Goal: Task Accomplishment & Management: Manage account settings

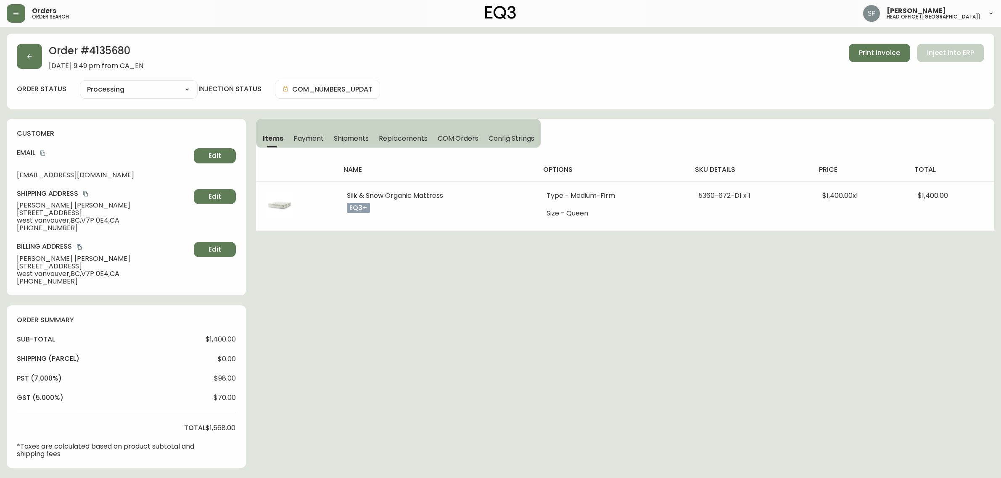
select select "PROCESSING"
click at [28, 55] on icon "button" at bounding box center [29, 56] width 7 height 7
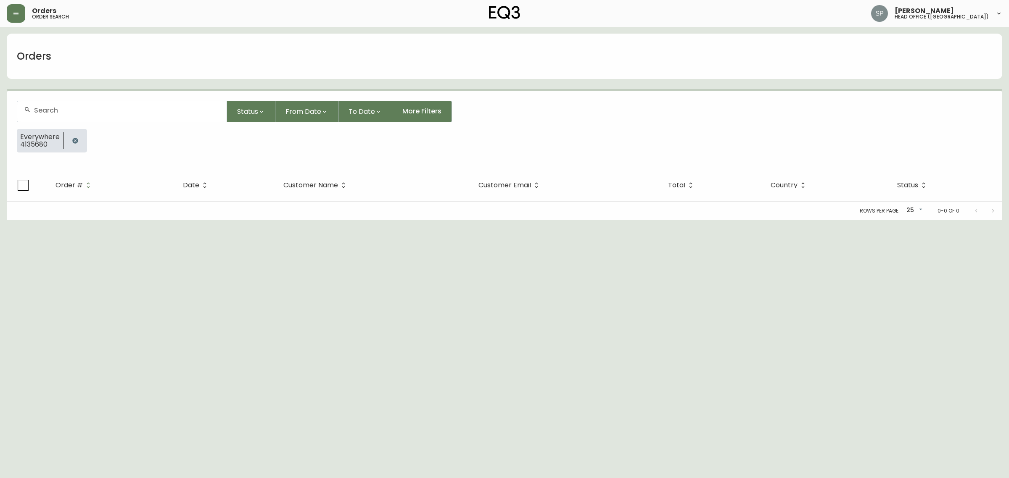
click at [71, 109] on input "text" at bounding box center [127, 110] width 186 height 8
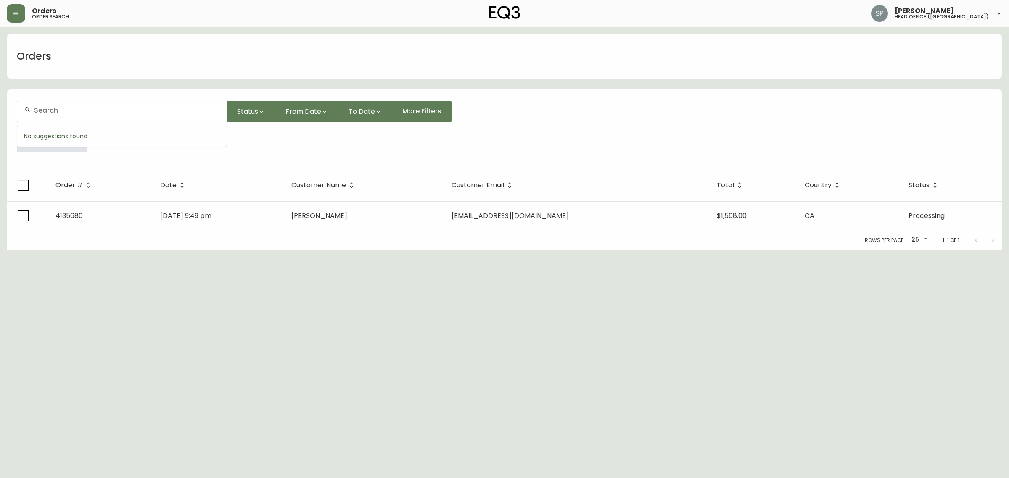
paste input "4135035"
type input "4135035"
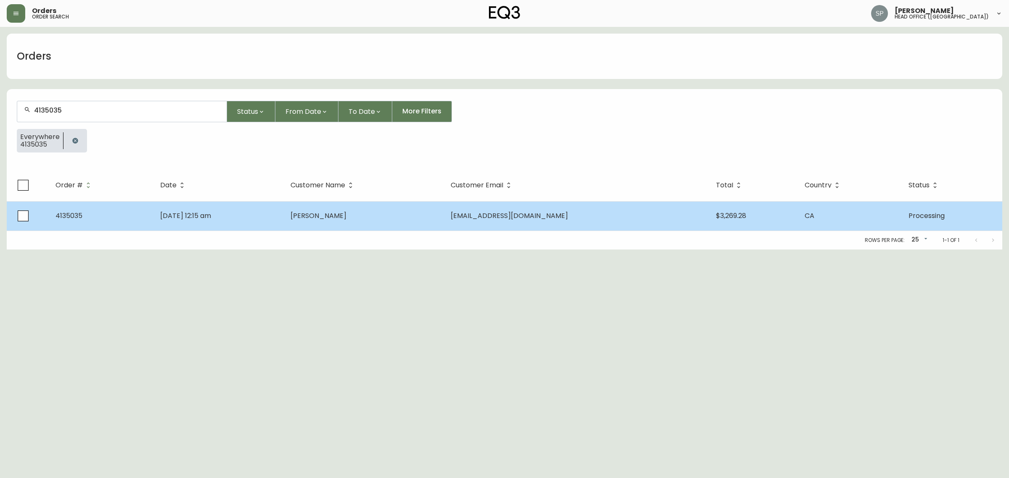
click at [164, 208] on td "[DATE] 12:15 am" at bounding box center [218, 215] width 130 height 29
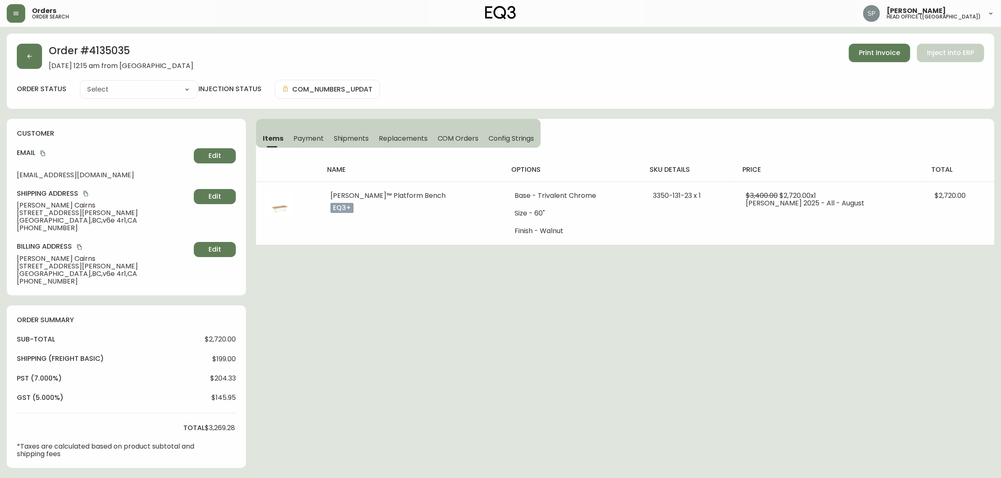
type input "Processing"
select select "PROCESSING"
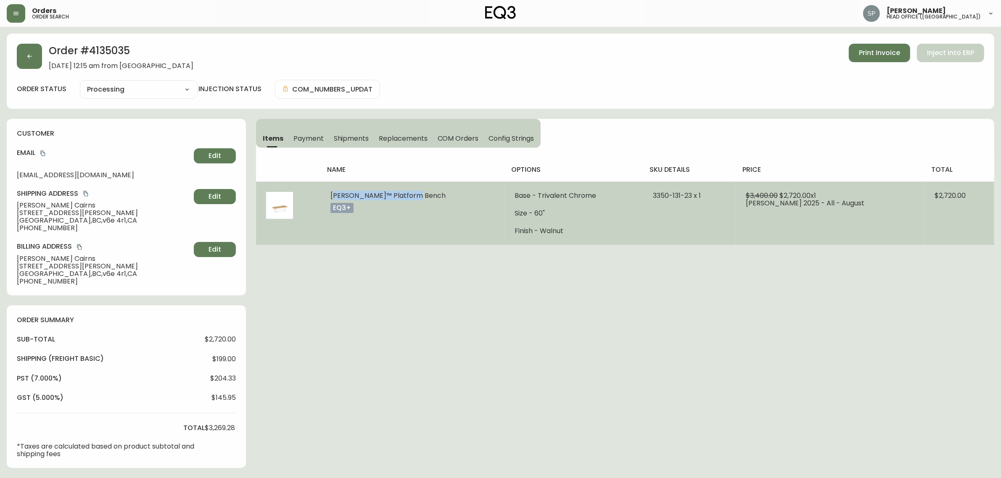
drag, startPoint x: 342, startPoint y: 193, endPoint x: 416, endPoint y: 195, distance: 74.4
click at [416, 195] on td "[PERSON_NAME]™ Platform Bench eq3+" at bounding box center [412, 213] width 184 height 63
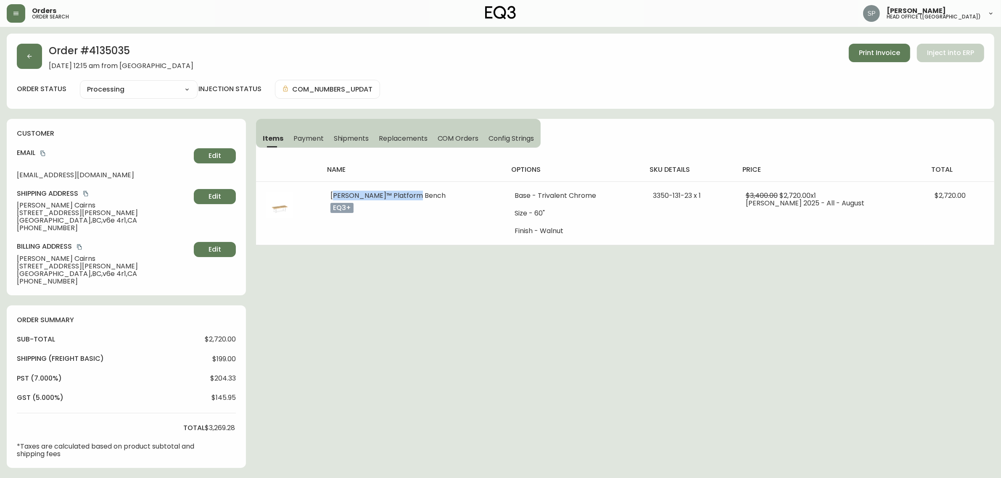
copy span "[PERSON_NAME]™ Platform Bench"
drag, startPoint x: 22, startPoint y: 219, endPoint x: 64, endPoint y: 219, distance: 42.0
click at [64, 219] on div "customer Email [EMAIL_ADDRESS][DOMAIN_NAME] Edit Shipping Address [PERSON_NAME]…" at bounding box center [126, 207] width 239 height 177
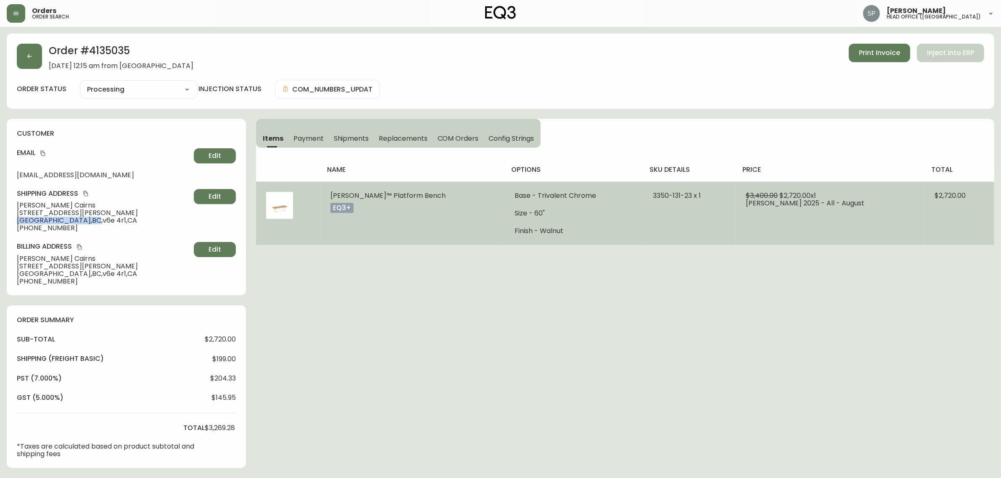
copy span "[GEOGRAPHIC_DATA] , [GEOGRAPHIC_DATA]"
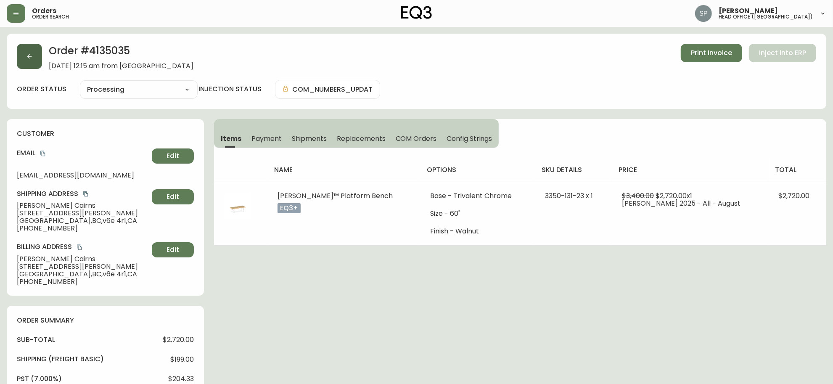
click at [17, 59] on div "Order # 4135035 [DATE] 12:15 am from CA_EN Print Invoice Inject into ERP order …" at bounding box center [416, 71] width 819 height 75
click at [26, 60] on button "button" at bounding box center [29, 56] width 25 height 25
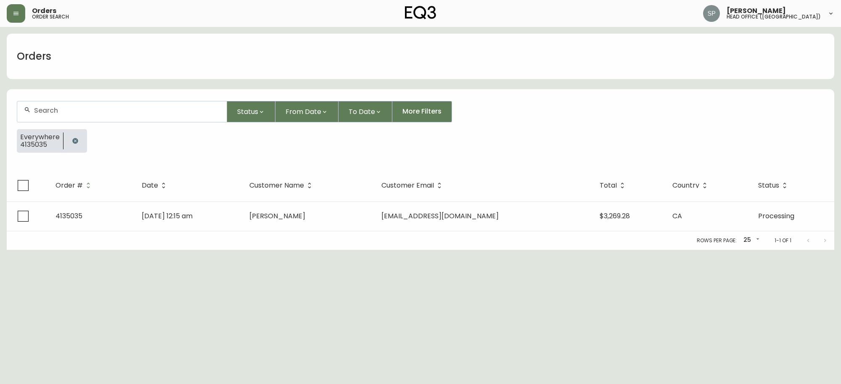
click at [81, 107] on input "text" at bounding box center [127, 110] width 186 height 8
click at [164, 114] on div at bounding box center [121, 111] width 209 height 21
paste input "[PERSON_NAME][EMAIL_ADDRESS][DOMAIN_NAME]"
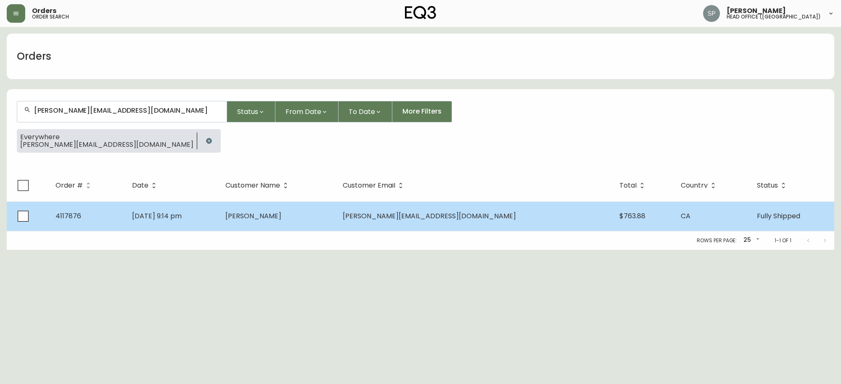
type input "[PERSON_NAME][EMAIL_ADDRESS][DOMAIN_NAME]"
click at [219, 213] on td "[DATE] 9:14 pm" at bounding box center [171, 215] width 93 height 29
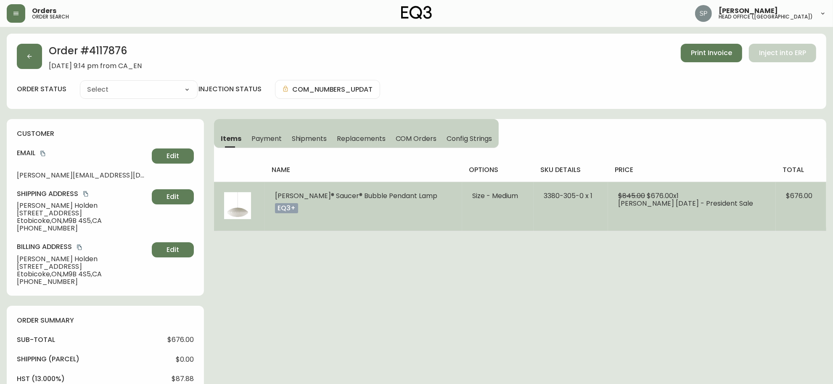
type input "Fully Shipped"
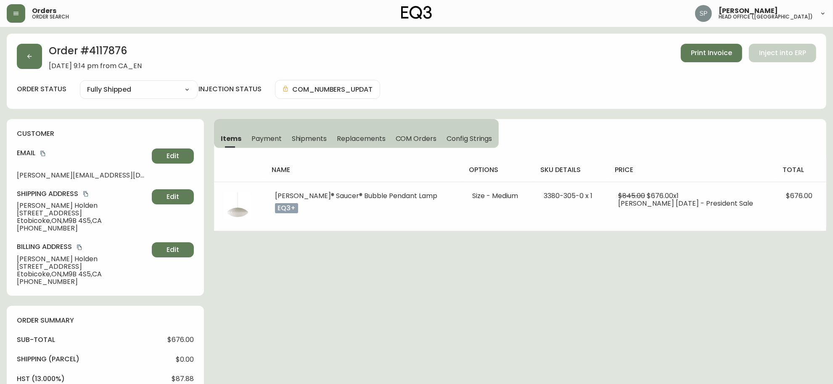
select select "FULLY_SHIPPED"
click at [33, 64] on button "button" at bounding box center [29, 56] width 25 height 25
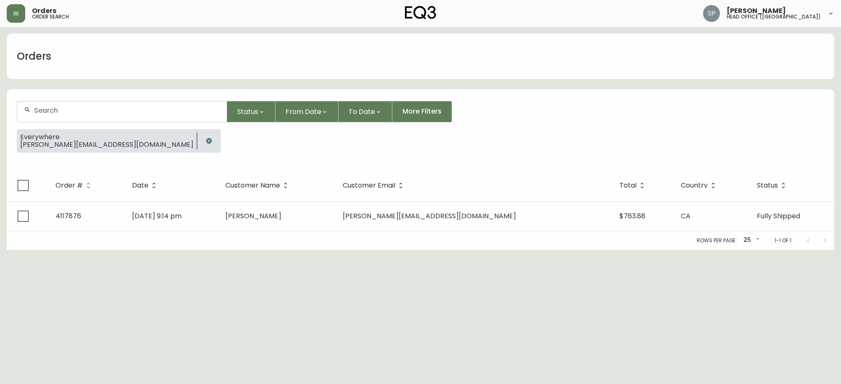
click at [94, 110] on input "text" at bounding box center [127, 110] width 186 height 8
click at [100, 111] on input "4165257214" at bounding box center [127, 110] width 186 height 8
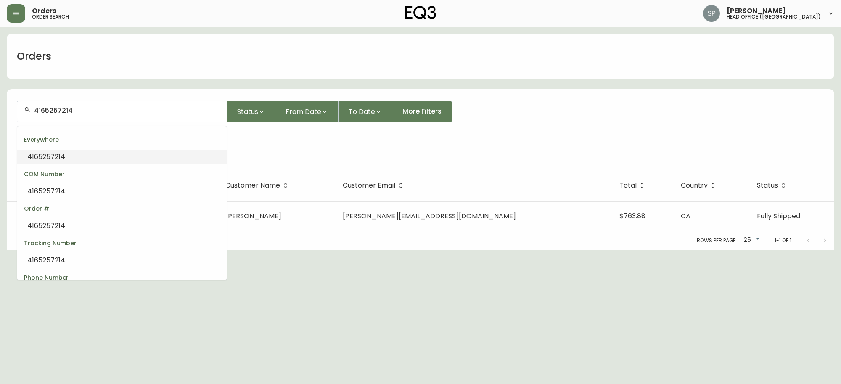
click at [100, 111] on input "4165257214" at bounding box center [127, 110] width 186 height 8
type input "4166"
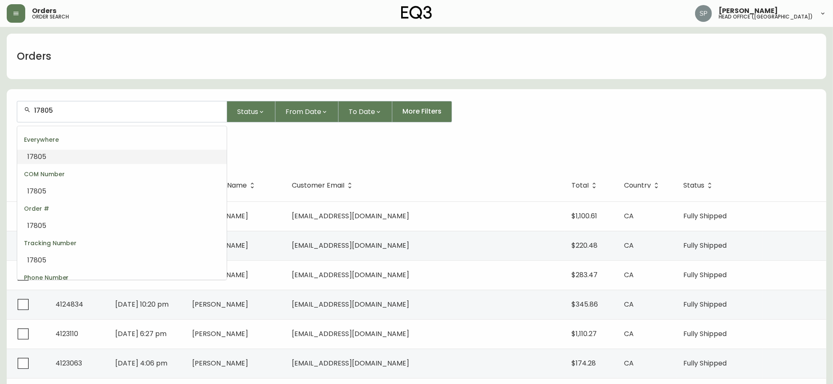
click at [100, 111] on input "17805" at bounding box center [127, 110] width 186 height 8
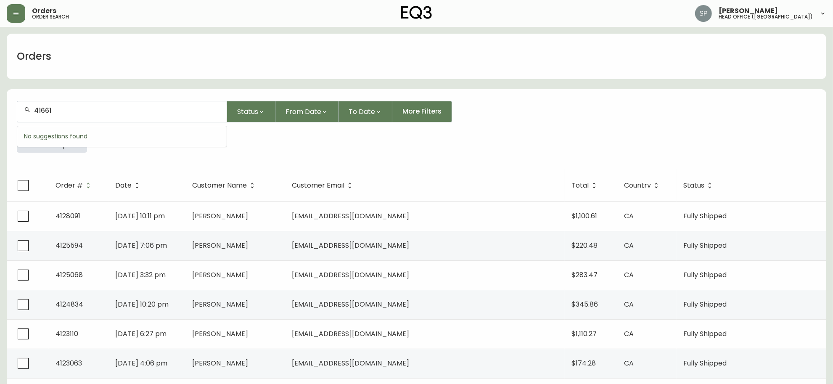
type input "416617"
click at [58, 117] on div "80" at bounding box center [121, 111] width 209 height 21
paste input "[PHONE_NUMBER]"
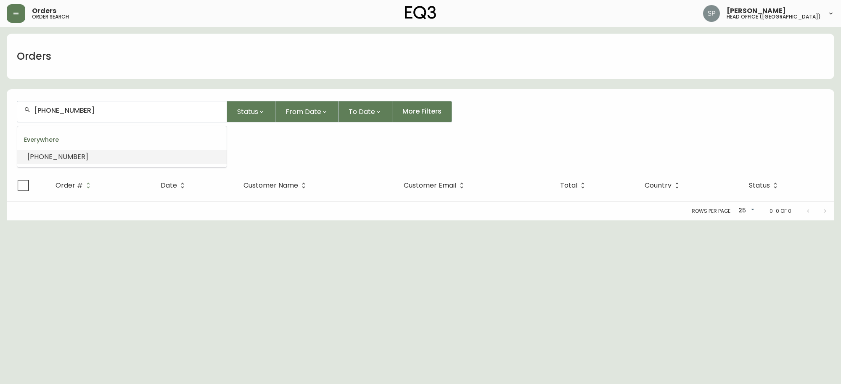
click at [63, 114] on input "[PHONE_NUMBER]" at bounding box center [127, 110] width 186 height 8
type input "416-6178051"
click at [47, 108] on input "416-6178051" at bounding box center [127, 110] width 186 height 8
type input "4166178051"
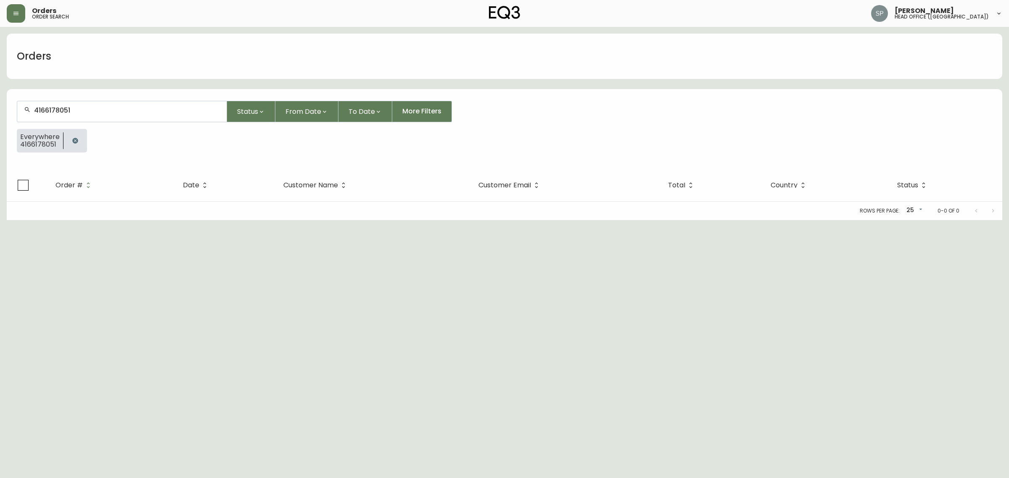
click at [283, 220] on html "Orders order search [PERSON_NAME] head office ([GEOGRAPHIC_DATA]) Orders 416617…" at bounding box center [504, 110] width 1009 height 220
